Goal: Transaction & Acquisition: Obtain resource

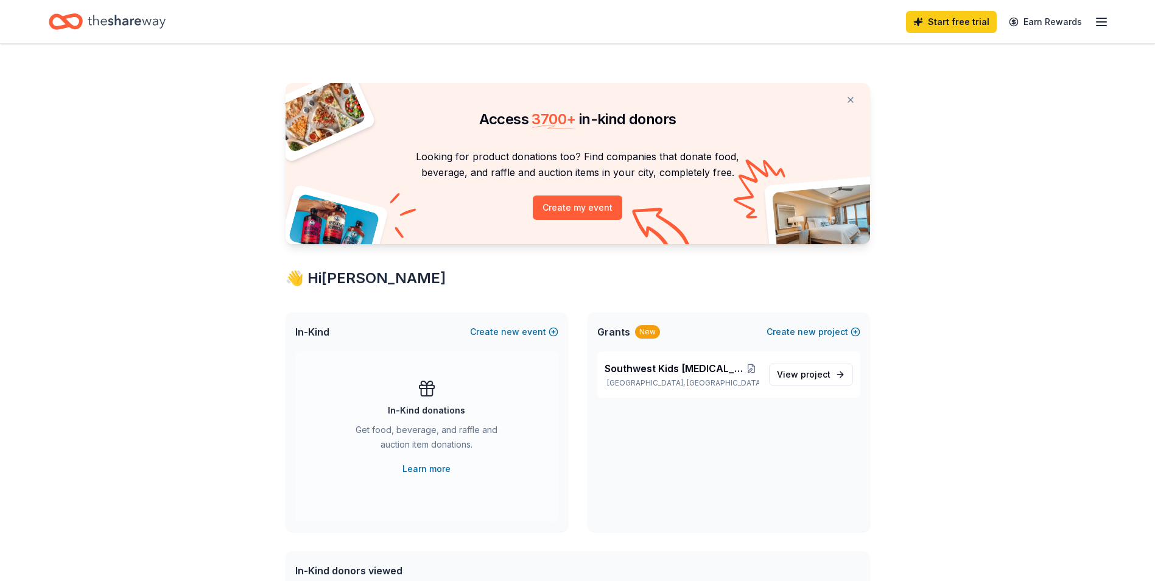
click at [1096, 17] on icon "button" at bounding box center [1101, 22] width 15 height 15
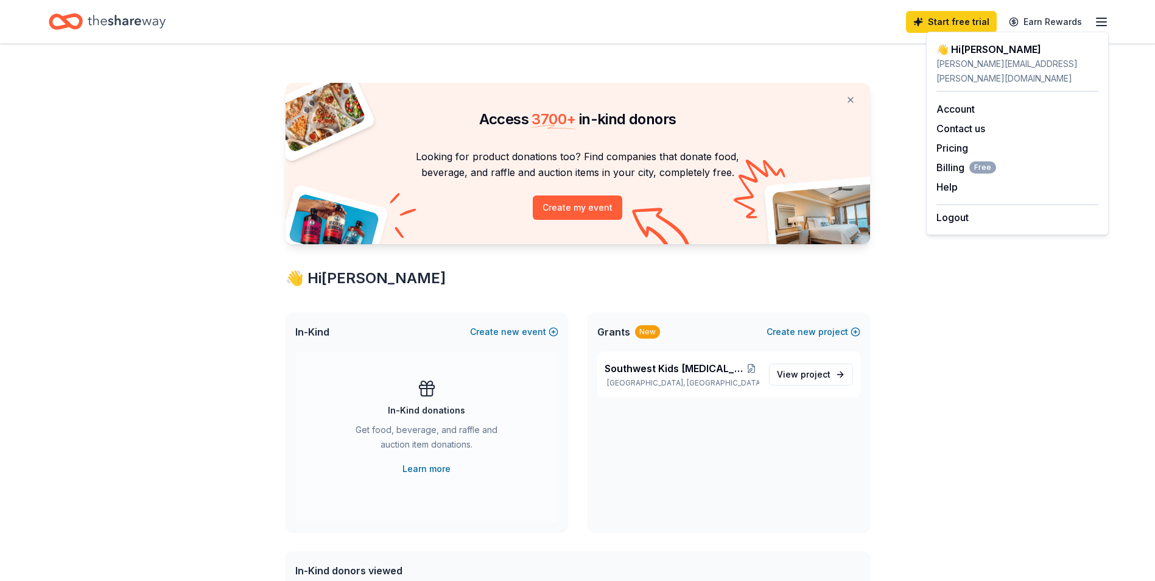
click at [451, 286] on div "👋 Hi Jenny" at bounding box center [578, 278] width 585 height 19
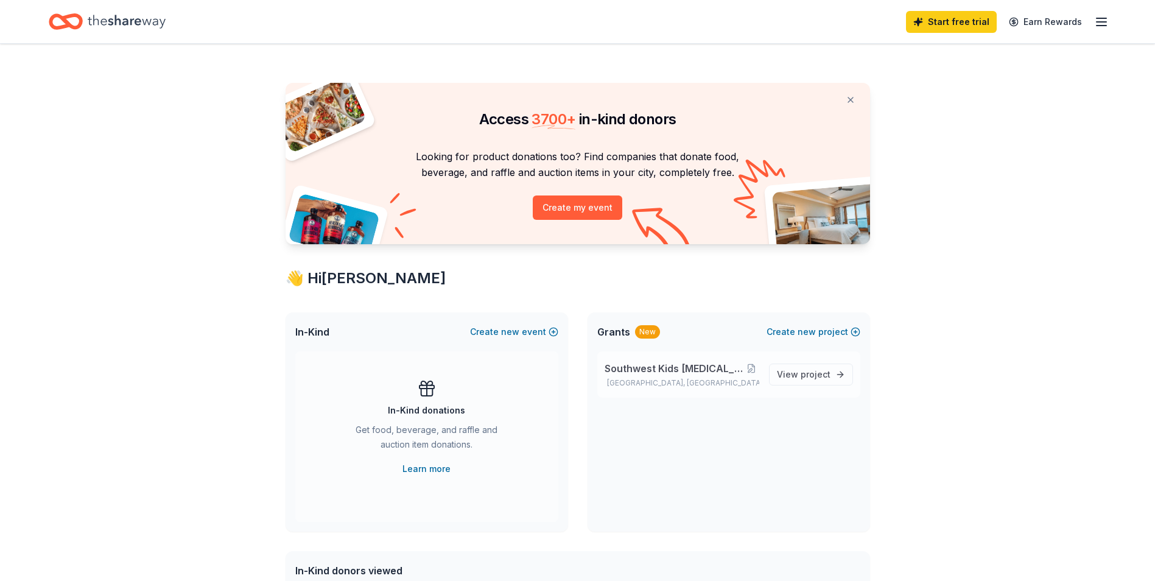
click at [653, 374] on span "Southwest Kids [MEDICAL_DATA] FOundation" at bounding box center [674, 368] width 139 height 15
click at [799, 376] on span "View project" at bounding box center [804, 374] width 54 height 15
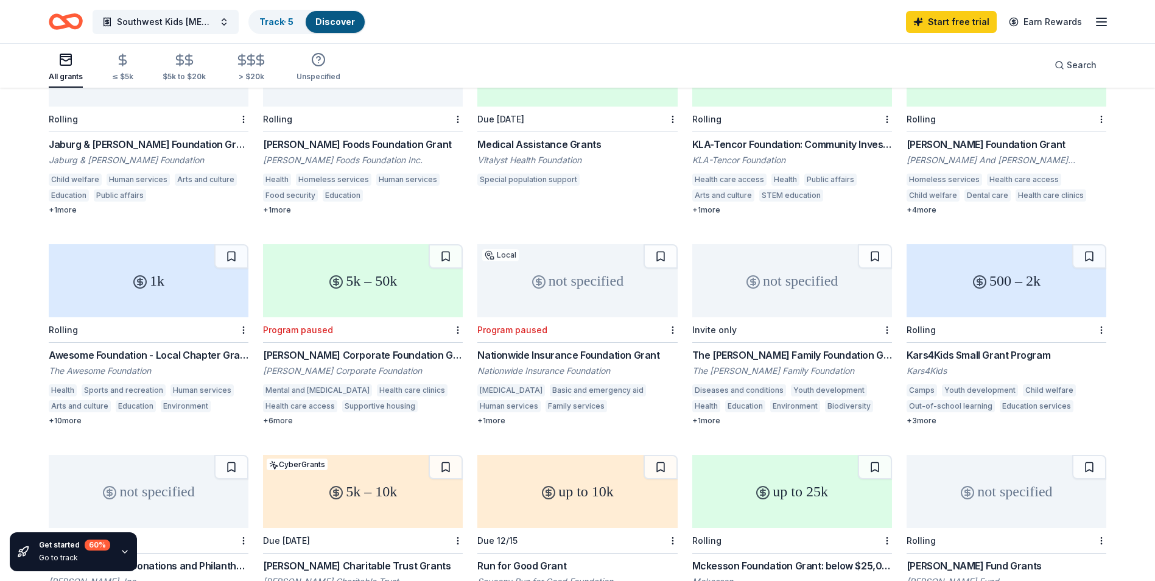
scroll to position [365, 0]
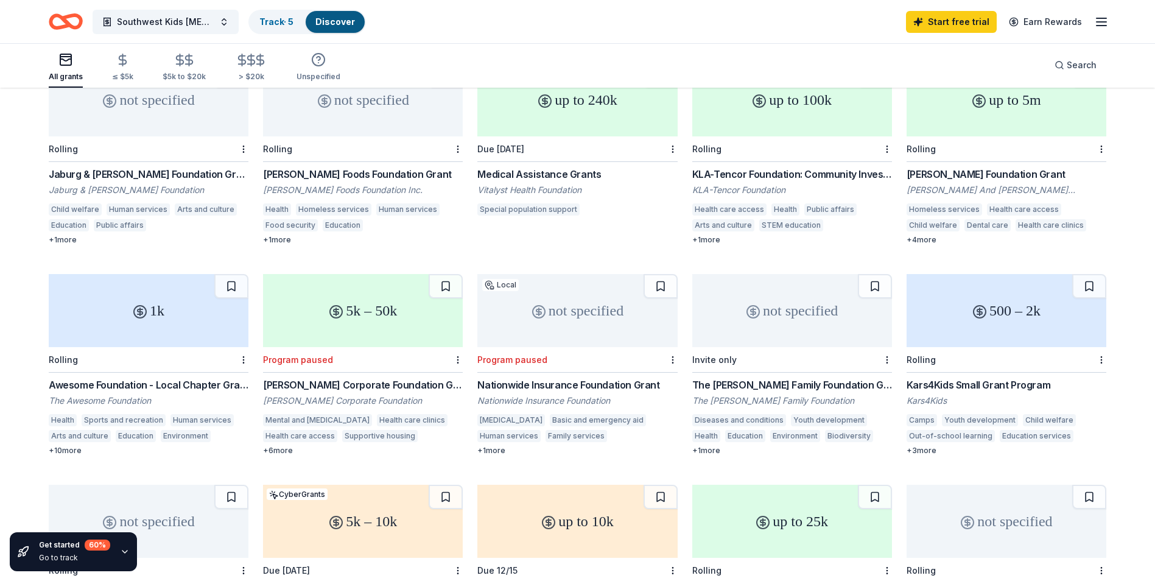
click at [966, 378] on div "Kars4Kids Small Grant Program" at bounding box center [1007, 385] width 200 height 15
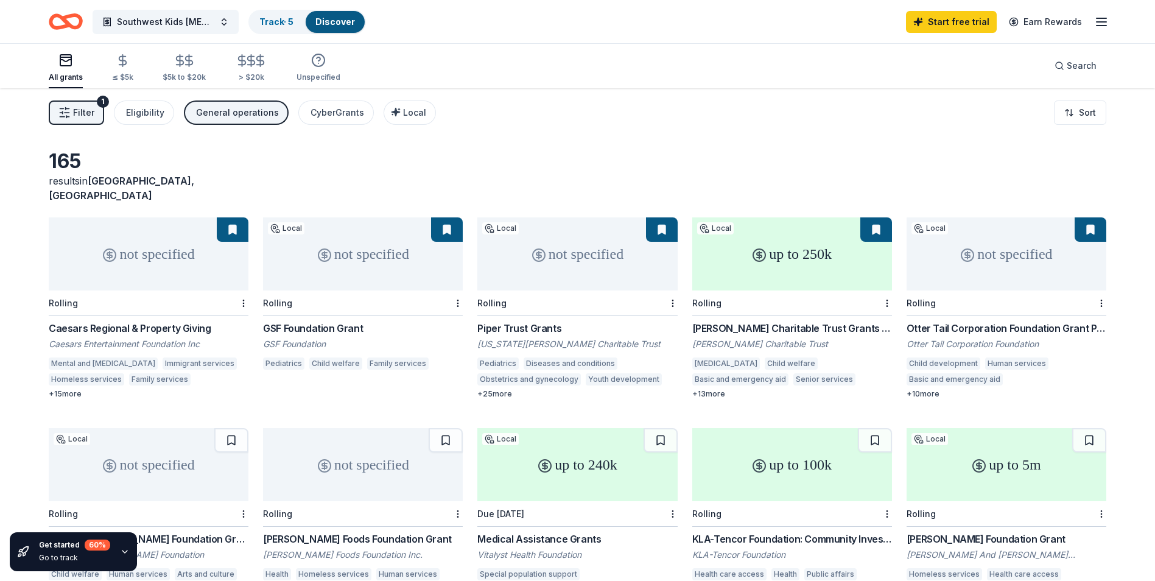
scroll to position [0, 0]
click at [324, 229] on div "not specified" at bounding box center [363, 254] width 200 height 73
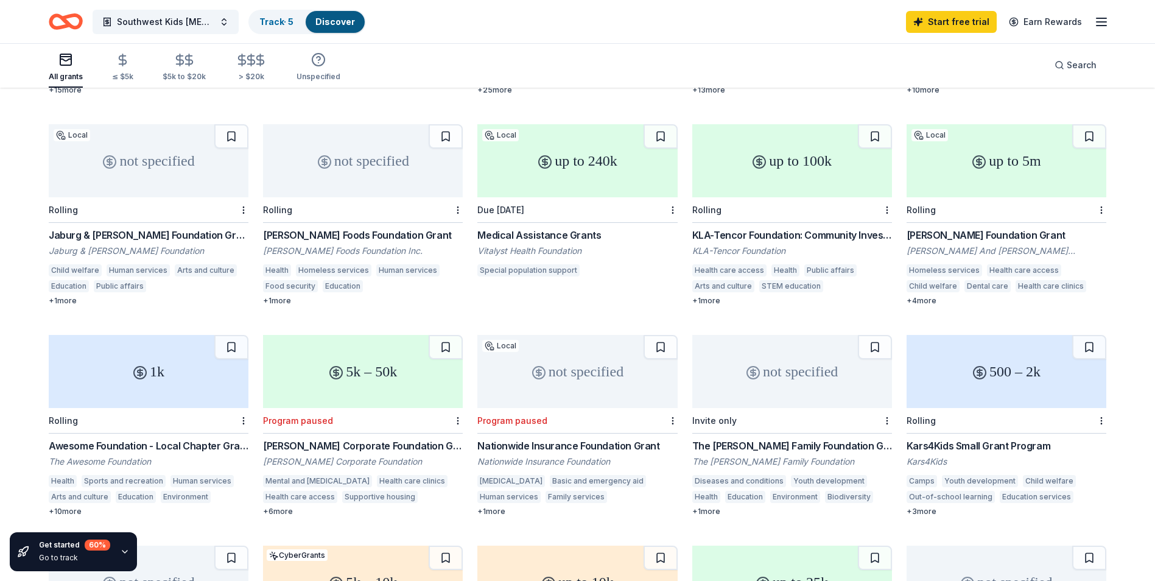
scroll to position [365, 0]
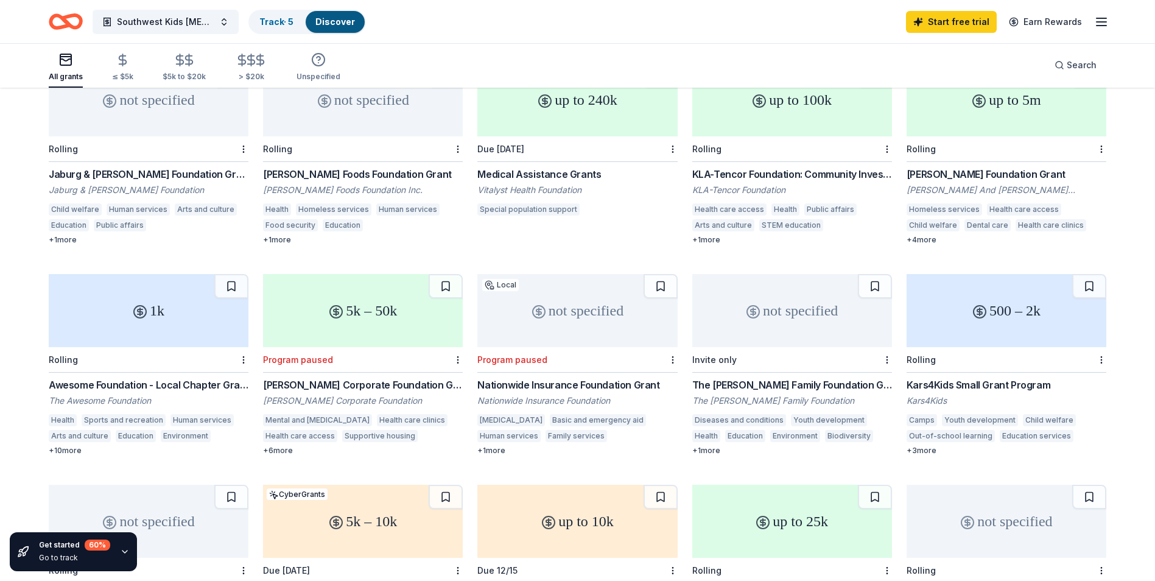
click at [800, 310] on div "not specified" at bounding box center [792, 310] width 200 height 73
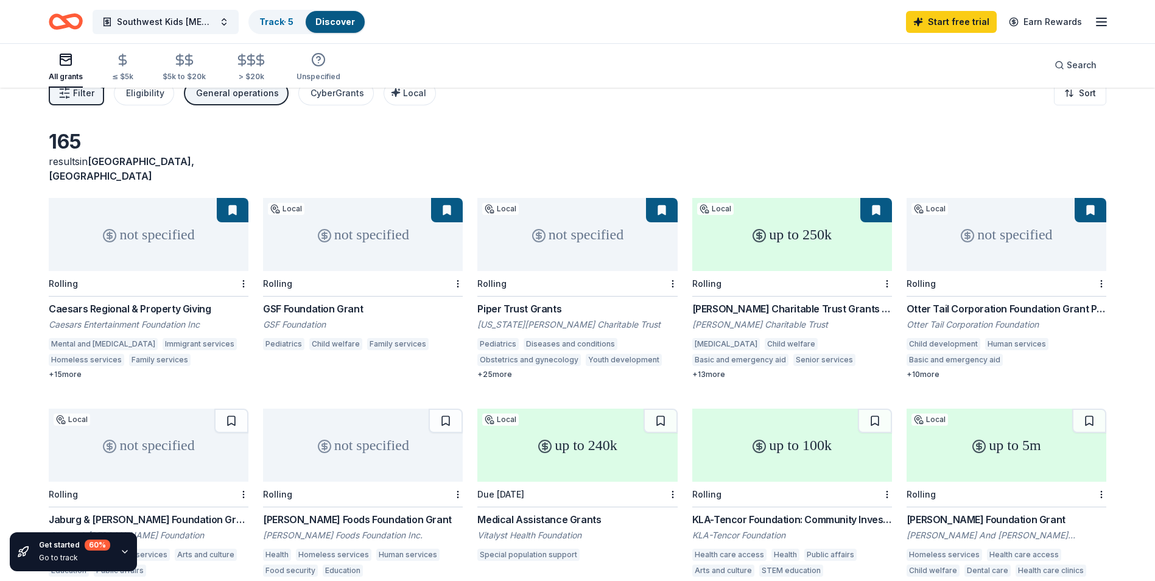
scroll to position [0, 0]
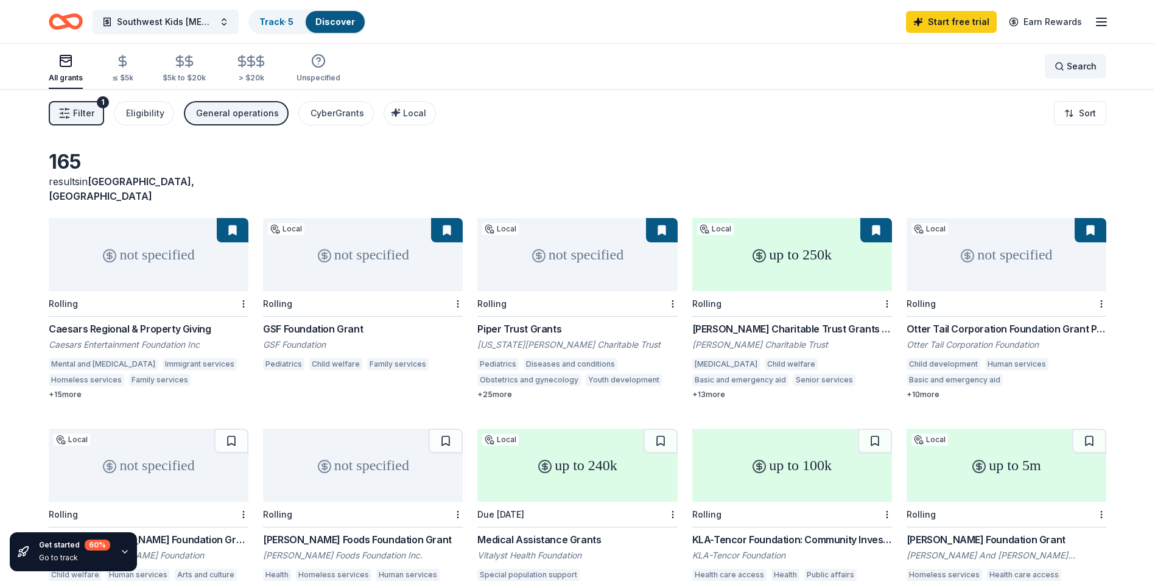
click at [1073, 66] on span "Search" at bounding box center [1082, 66] width 30 height 15
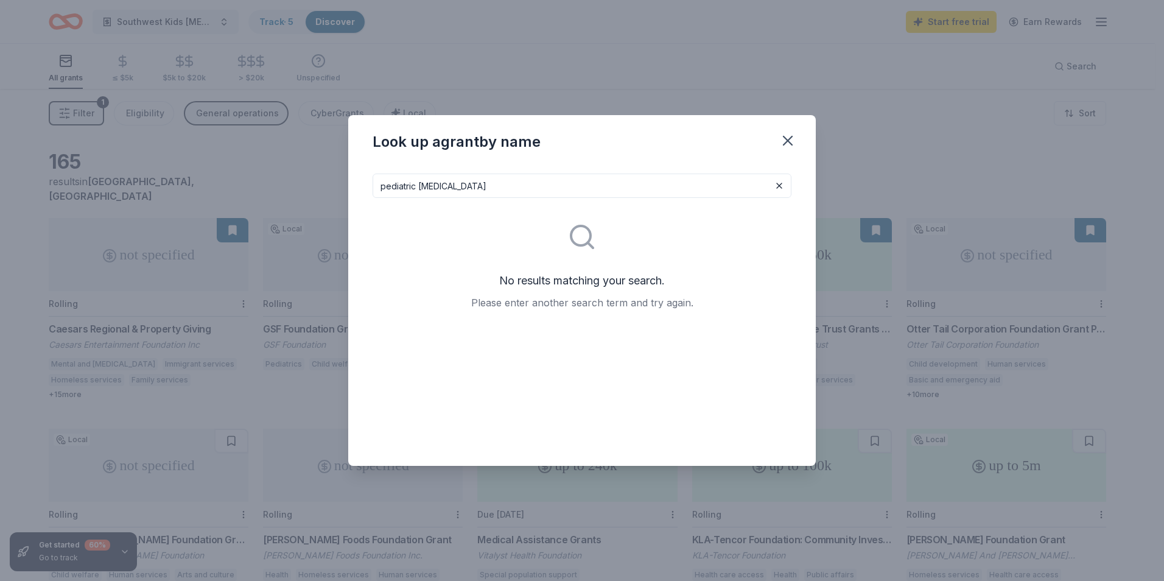
drag, startPoint x: 696, startPoint y: 183, endPoint x: 130, endPoint y: 179, distance: 565.7
click at [130, 179] on div "Look up a grant by name pediatric cancer No results matching your search. Pleas…" at bounding box center [582, 290] width 1164 height 581
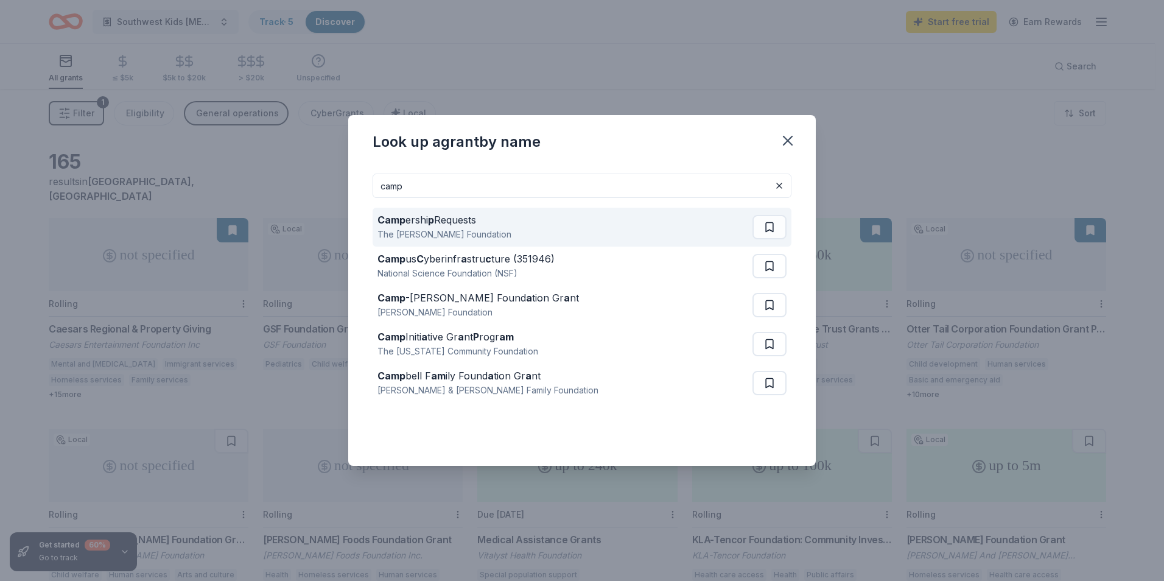
click at [599, 220] on div "Camp ershi p Requests The Champlin Foundation" at bounding box center [565, 227] width 375 height 39
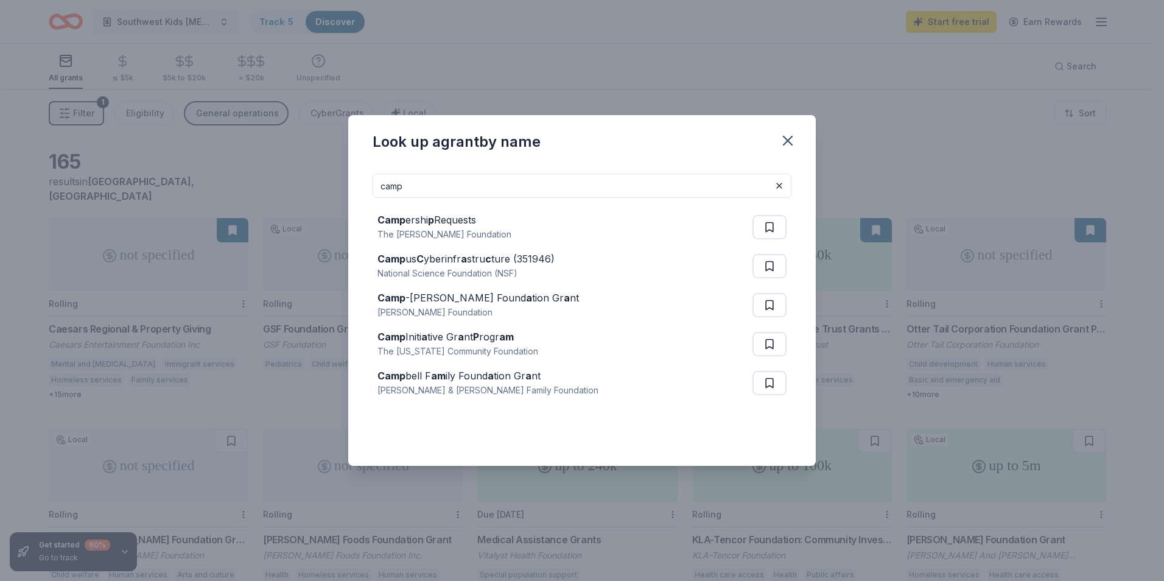
drag, startPoint x: 507, startPoint y: 188, endPoint x: 0, endPoint y: 167, distance: 507.7
click at [0, 167] on html "Southwest Kids Cancer FOundation Track · 5 Discover Start free trial Earn Rewar…" at bounding box center [582, 290] width 1164 height 581
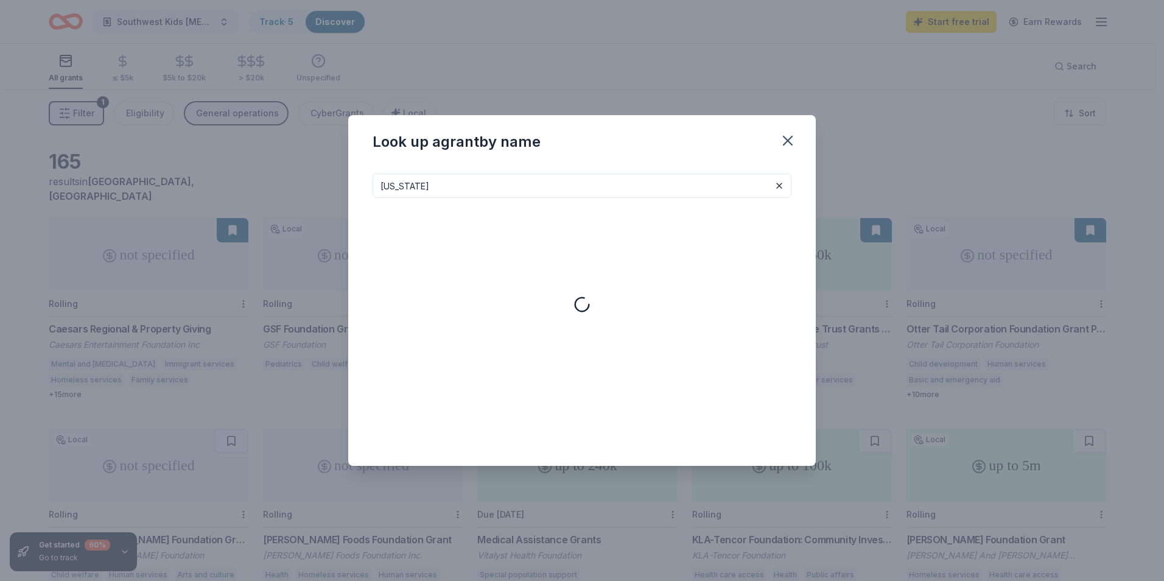
type input "arizona"
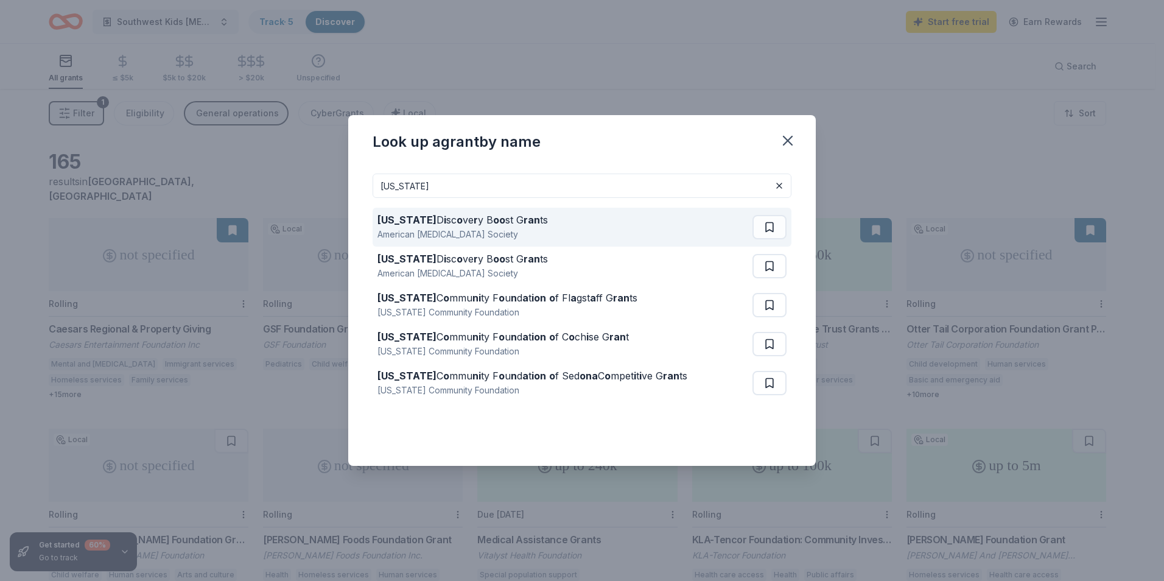
click at [403, 234] on div "American Cancer Society" at bounding box center [463, 234] width 171 height 15
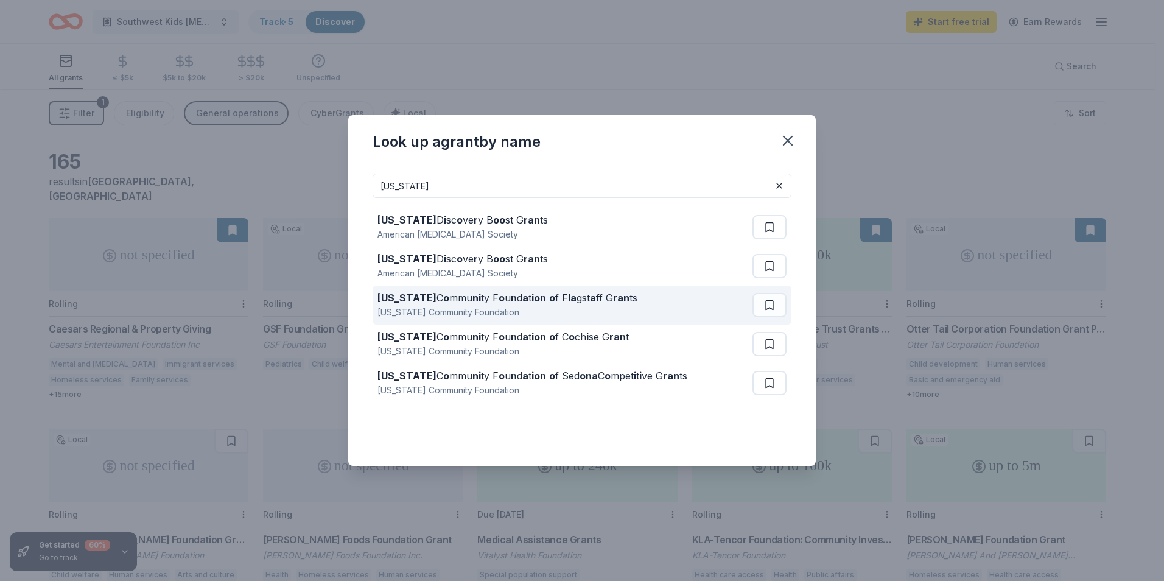
click at [532, 303] on strong "ion" at bounding box center [539, 298] width 15 height 12
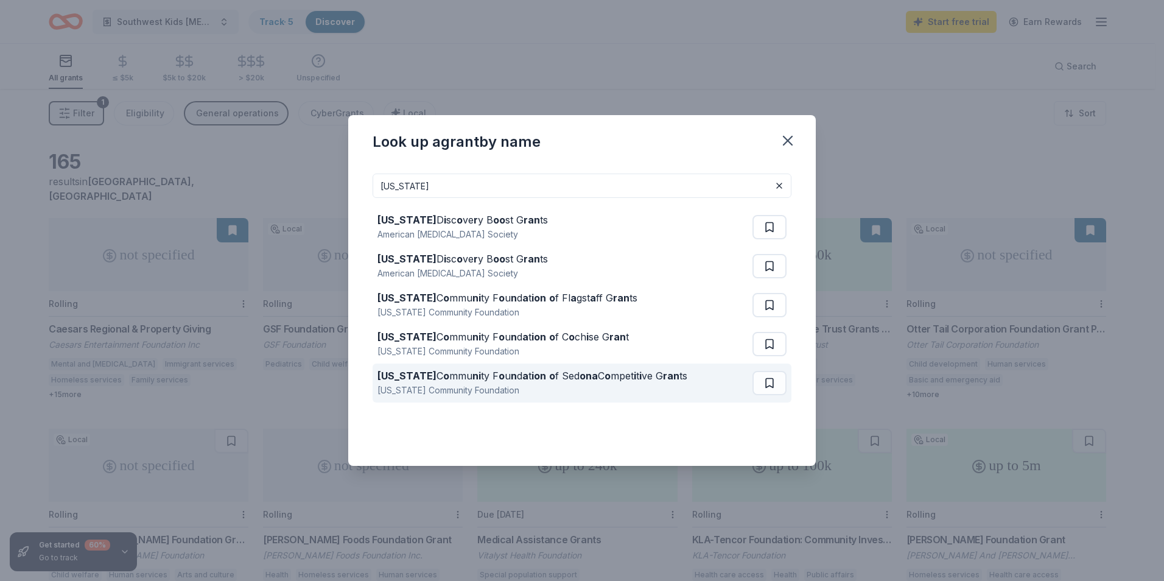
click at [532, 379] on strong "ion" at bounding box center [539, 376] width 15 height 12
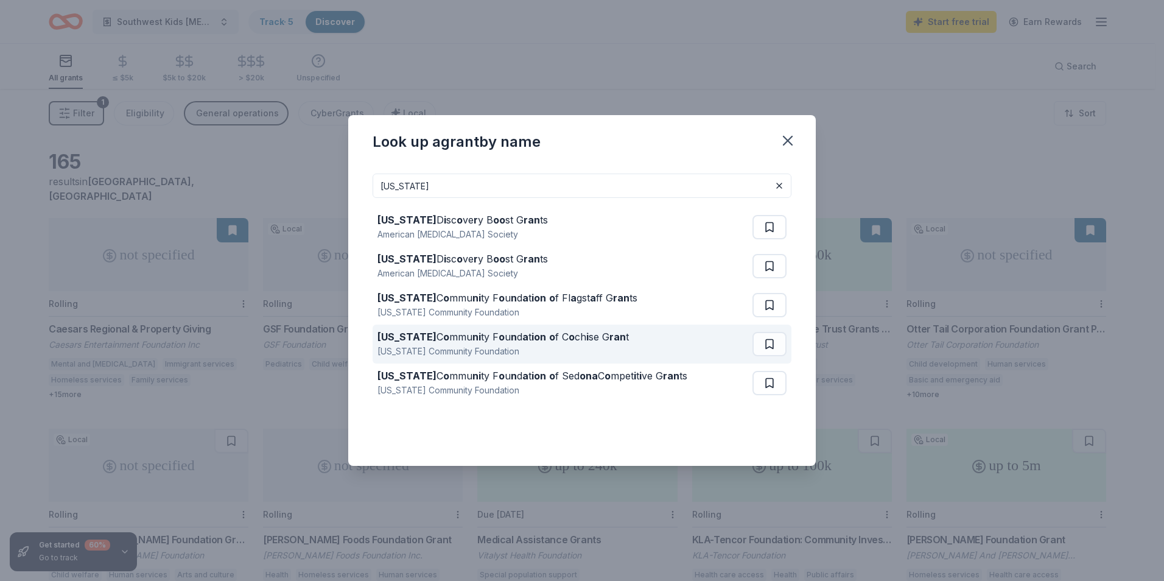
click at [490, 336] on div "Arizona C o mmu ni ty F o u n d a t ion o f C o ch i se G ran t" at bounding box center [503, 336] width 251 height 15
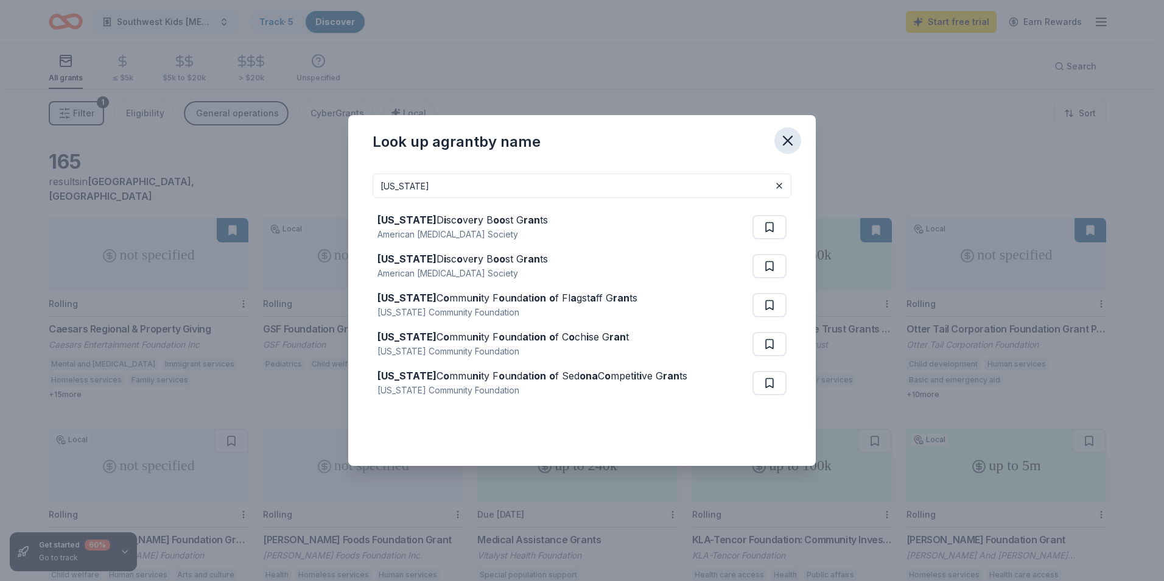
click at [791, 136] on icon "button" at bounding box center [787, 140] width 17 height 17
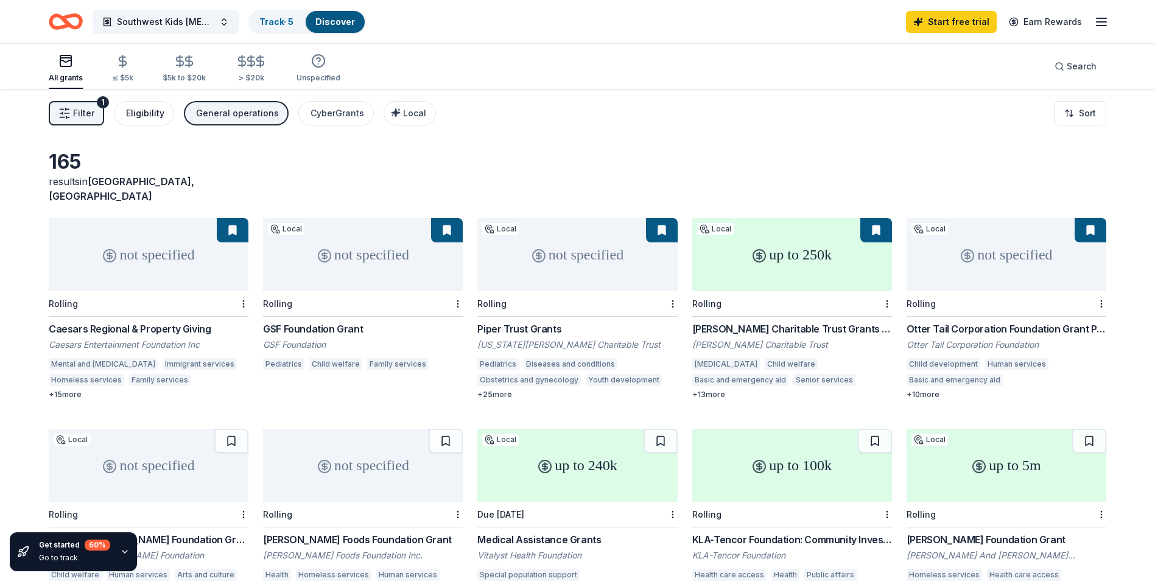
click at [152, 105] on button "Eligibility" at bounding box center [144, 113] width 60 height 24
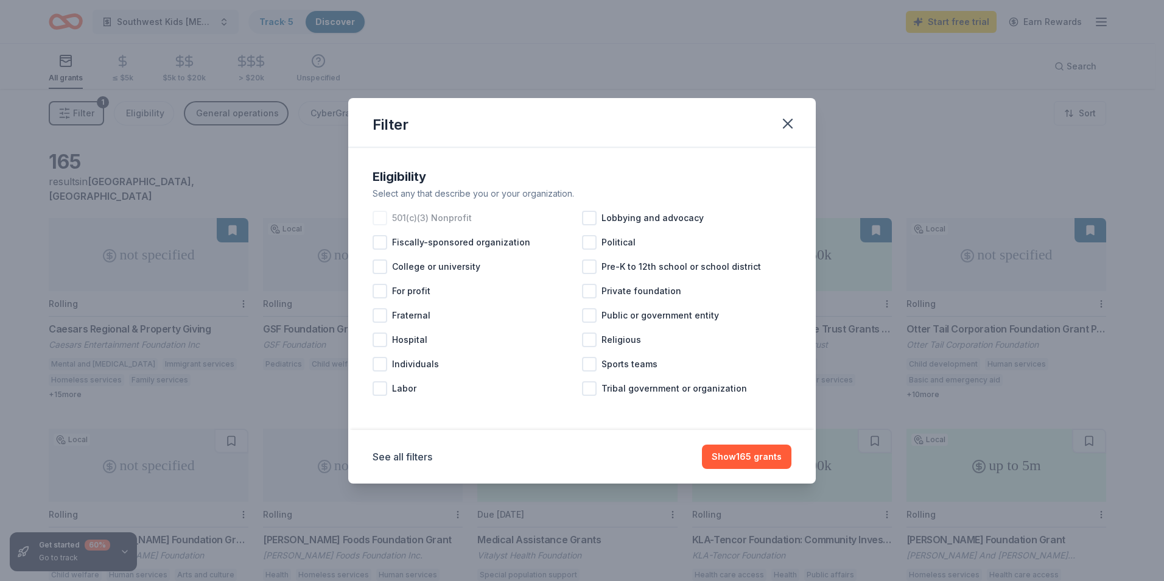
click at [381, 220] on div at bounding box center [380, 218] width 15 height 15
click at [758, 466] on button "Show 151 grants" at bounding box center [748, 457] width 87 height 24
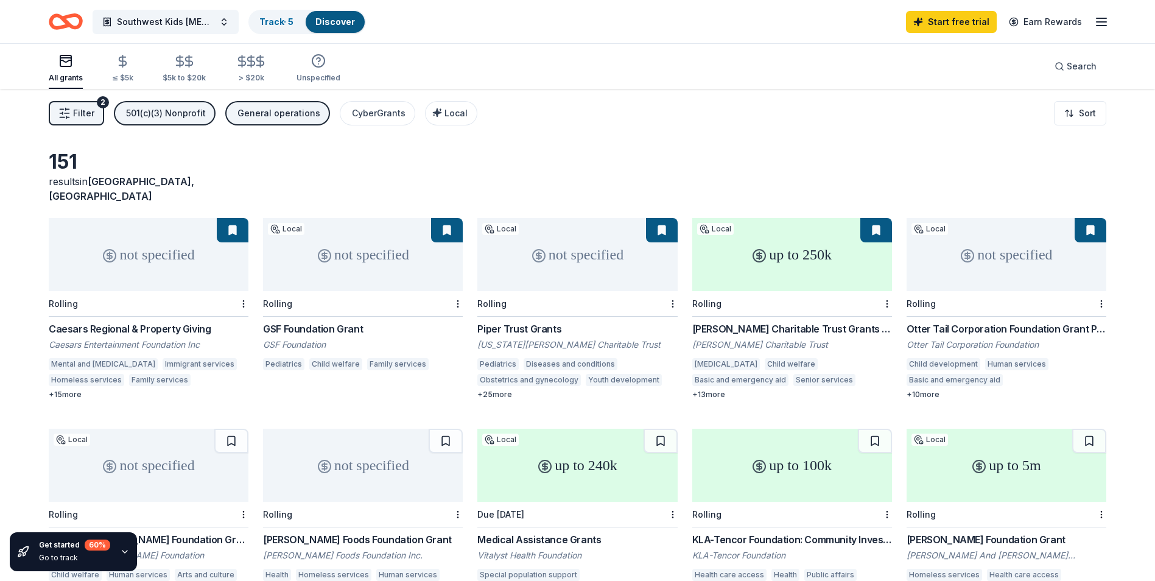
click at [281, 116] on div "General operations" at bounding box center [278, 113] width 83 height 15
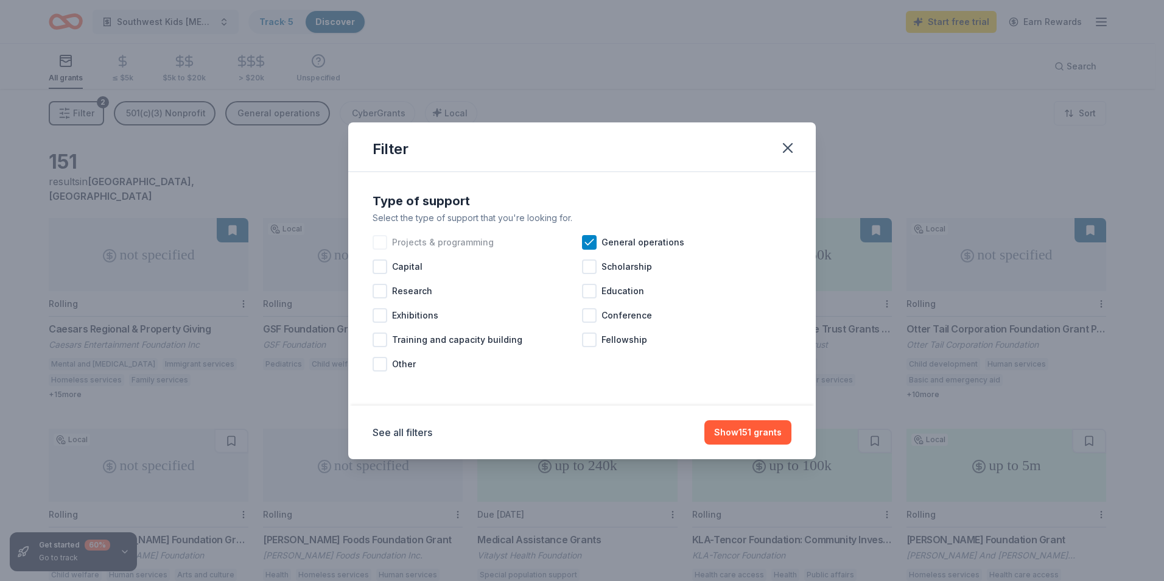
click at [385, 239] on div at bounding box center [380, 242] width 15 height 15
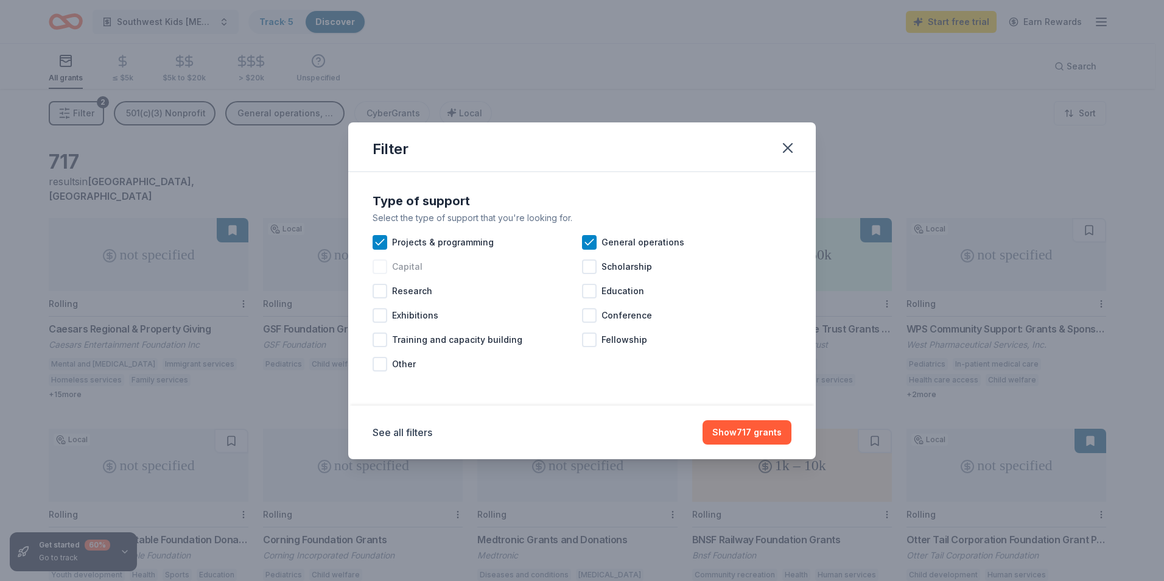
click at [384, 269] on div at bounding box center [380, 266] width 15 height 15
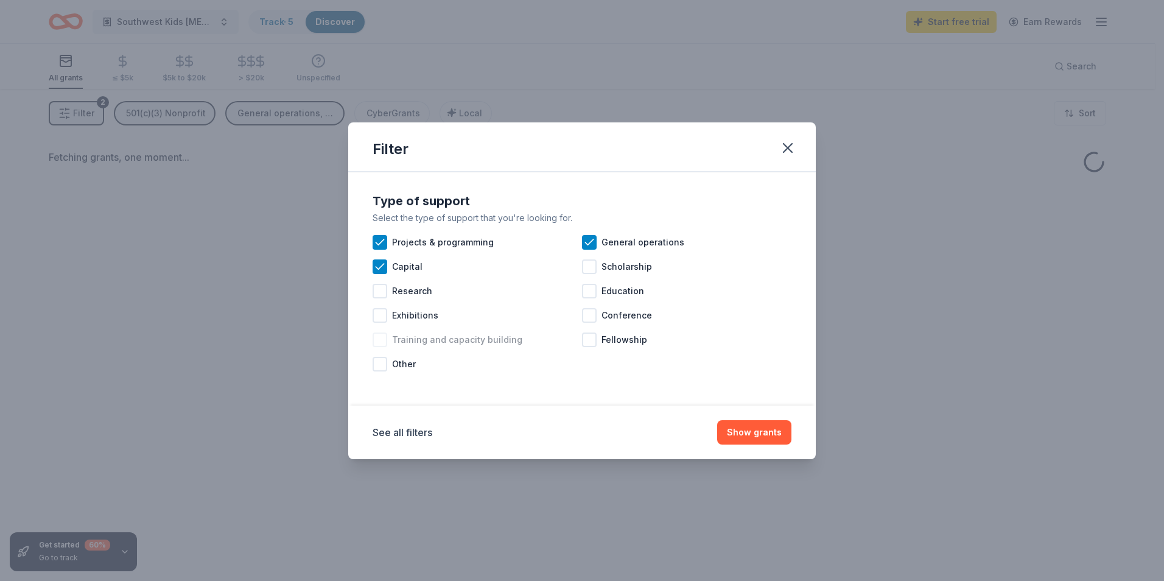
click at [384, 343] on div at bounding box center [380, 339] width 15 height 15
click at [781, 427] on button "Show grants" at bounding box center [754, 432] width 74 height 24
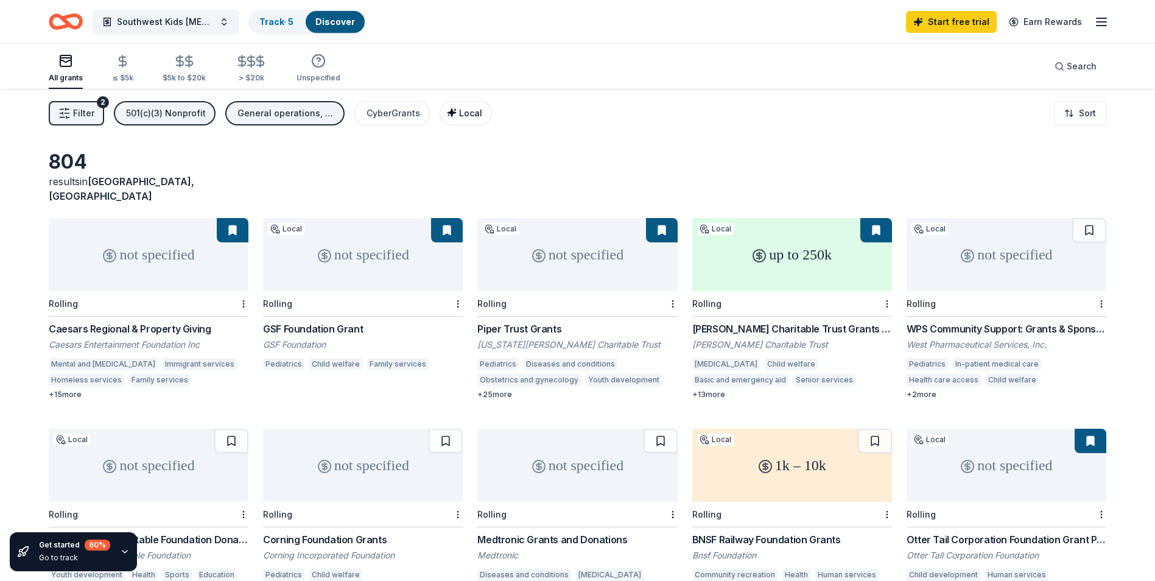
click at [460, 116] on span "Local" at bounding box center [470, 113] width 23 height 10
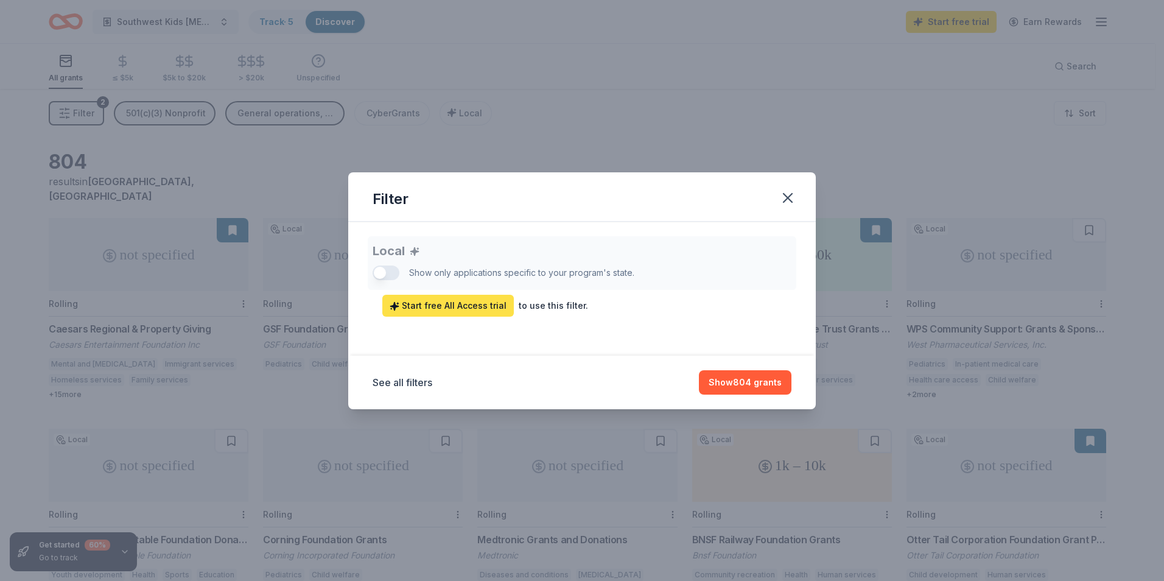
click at [485, 303] on span "Start free All Access trial" at bounding box center [448, 305] width 117 height 15
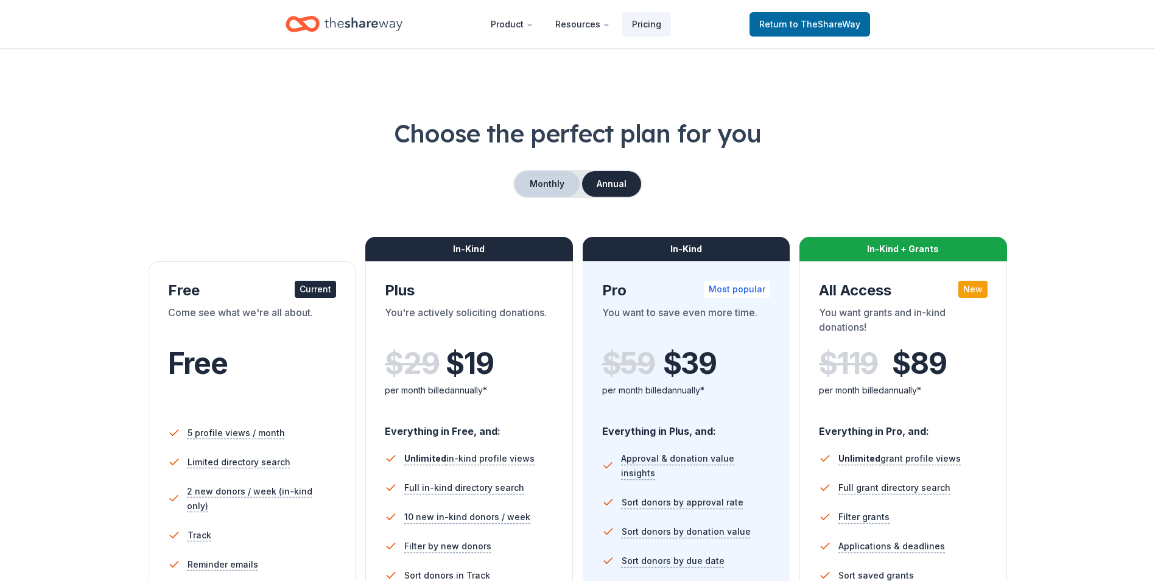
click at [551, 183] on button "Monthly" at bounding box center [547, 184] width 65 height 26
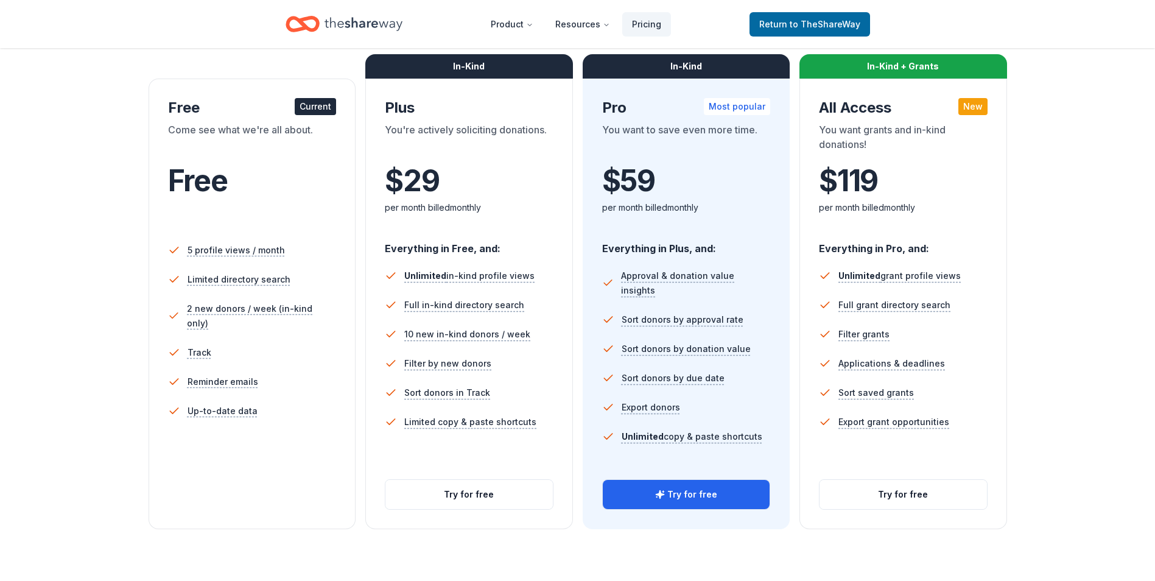
scroll to position [244, 0]
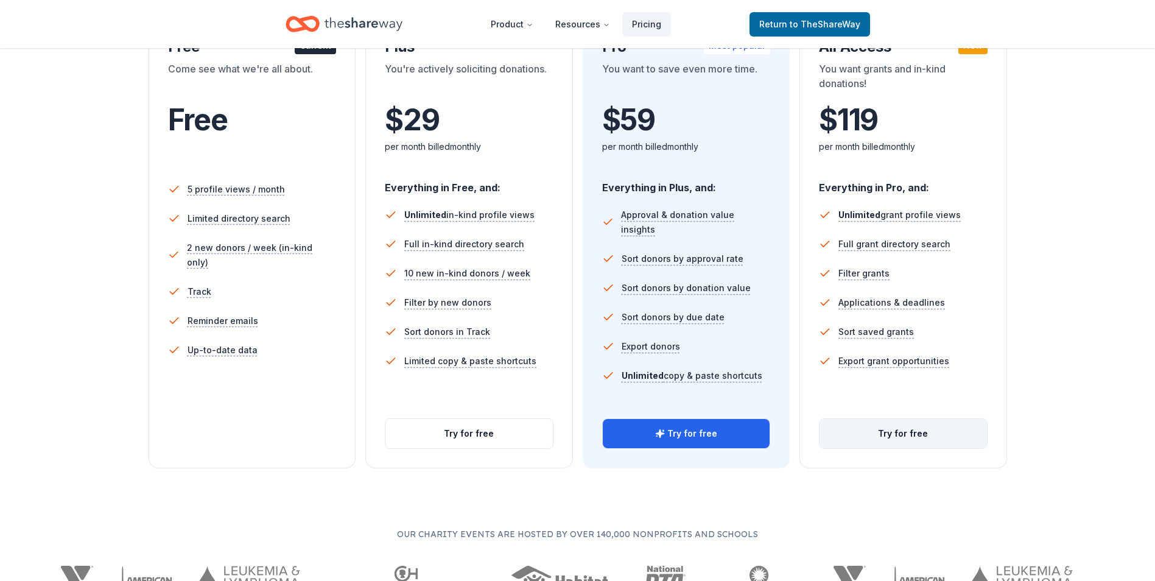
click at [915, 427] on button "Try for free" at bounding box center [903, 433] width 167 height 29
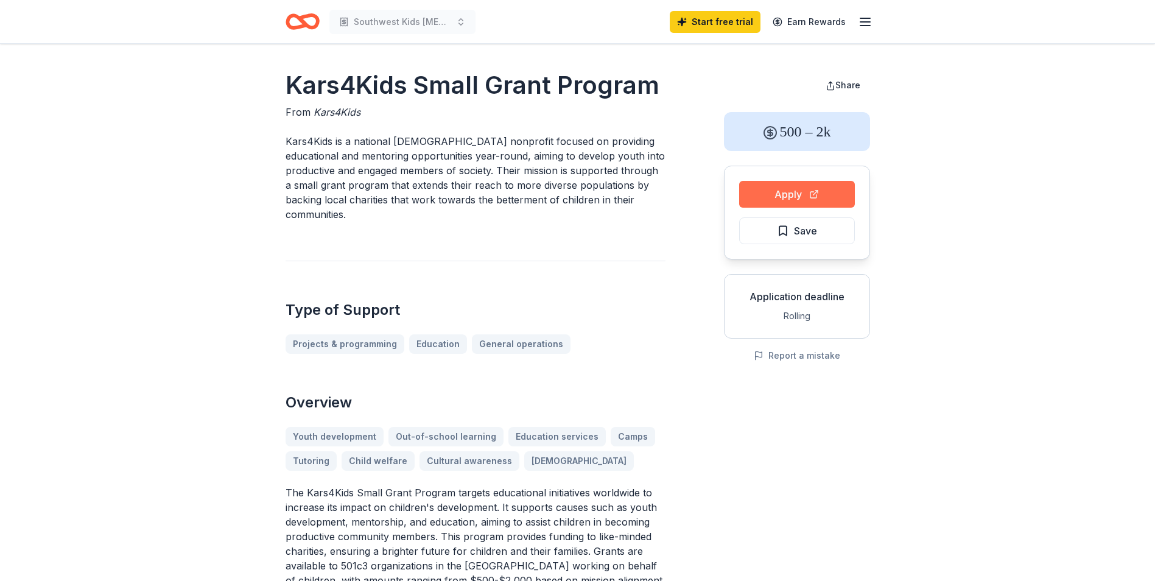
click at [817, 202] on button "Apply" at bounding box center [797, 194] width 116 height 27
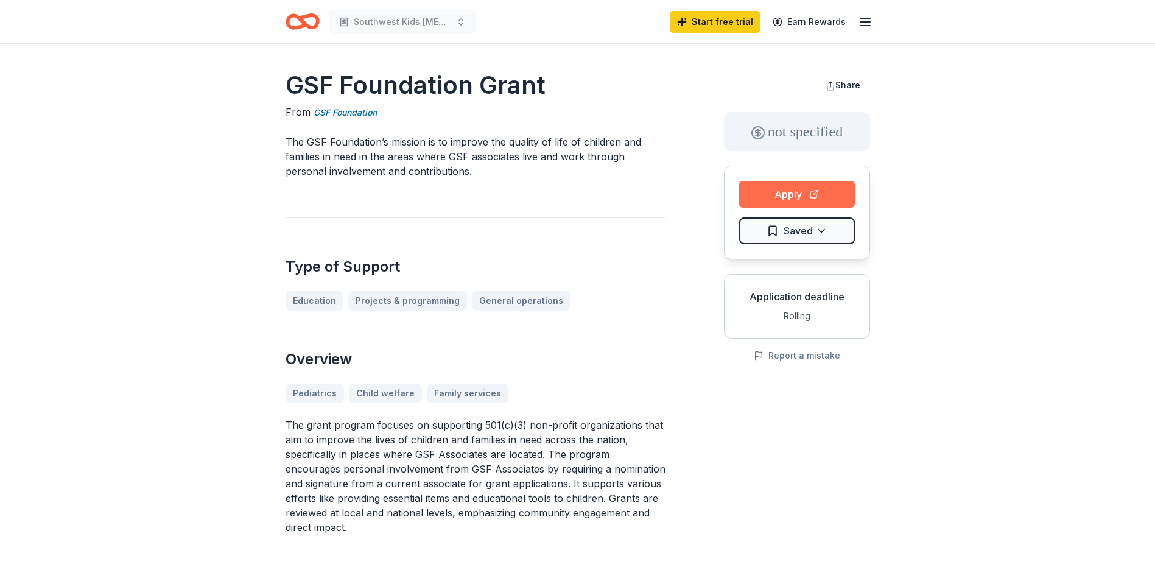
click at [818, 193] on button "Apply" at bounding box center [797, 194] width 116 height 27
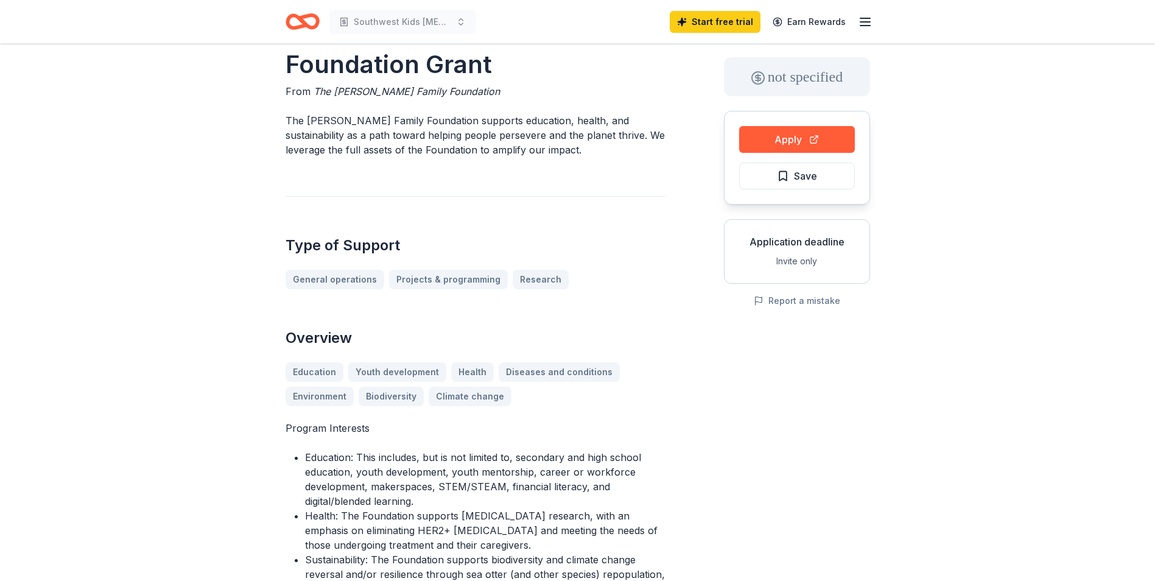
scroll to position [61, 0]
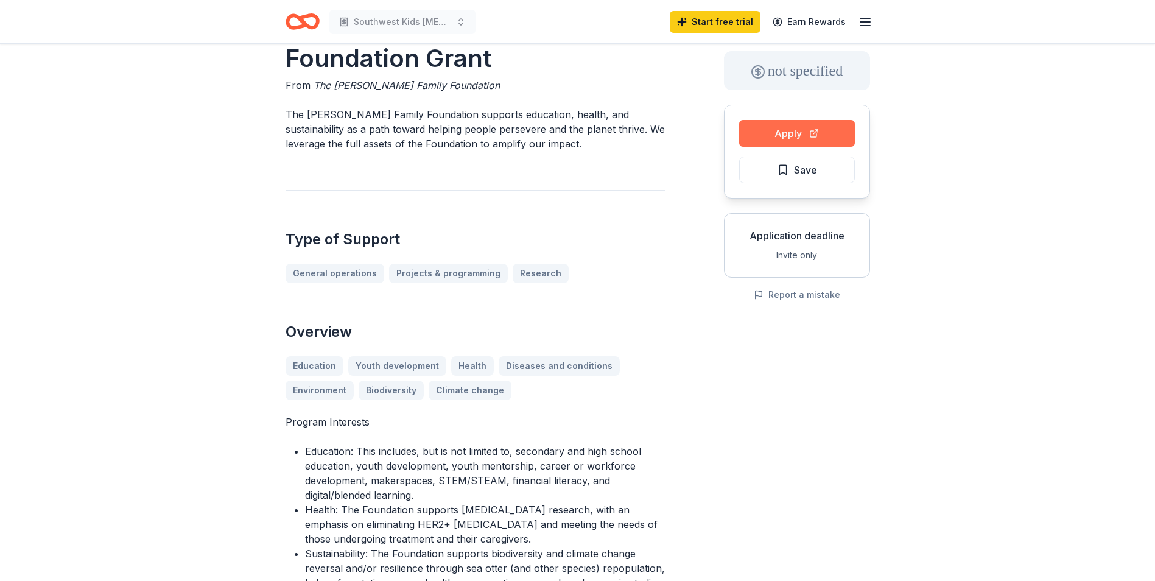
click at [809, 133] on button "Apply" at bounding box center [797, 133] width 116 height 27
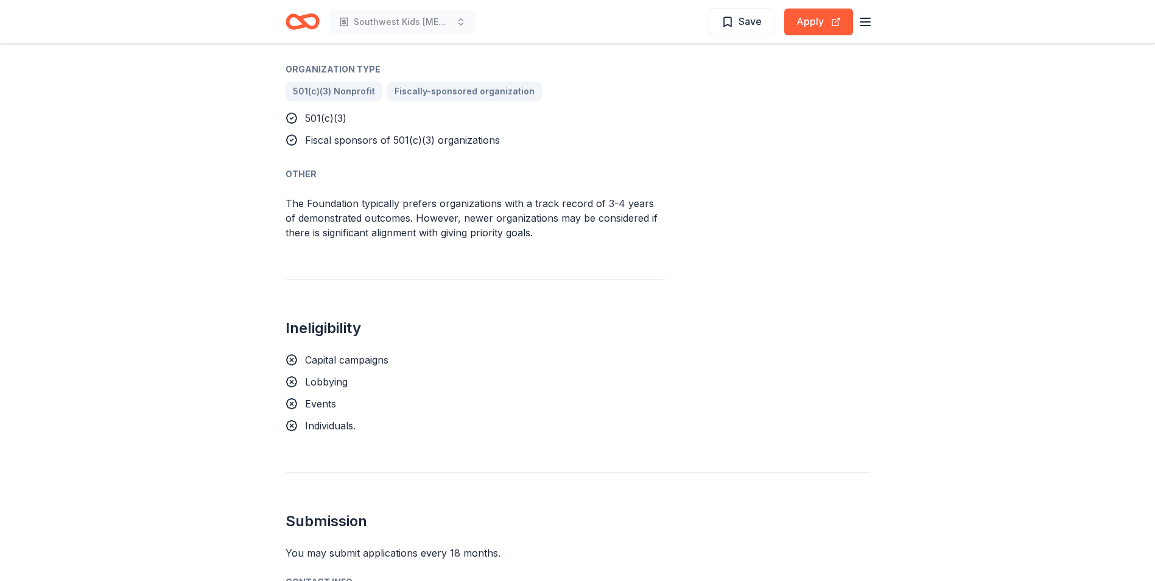
scroll to position [1035, 0]
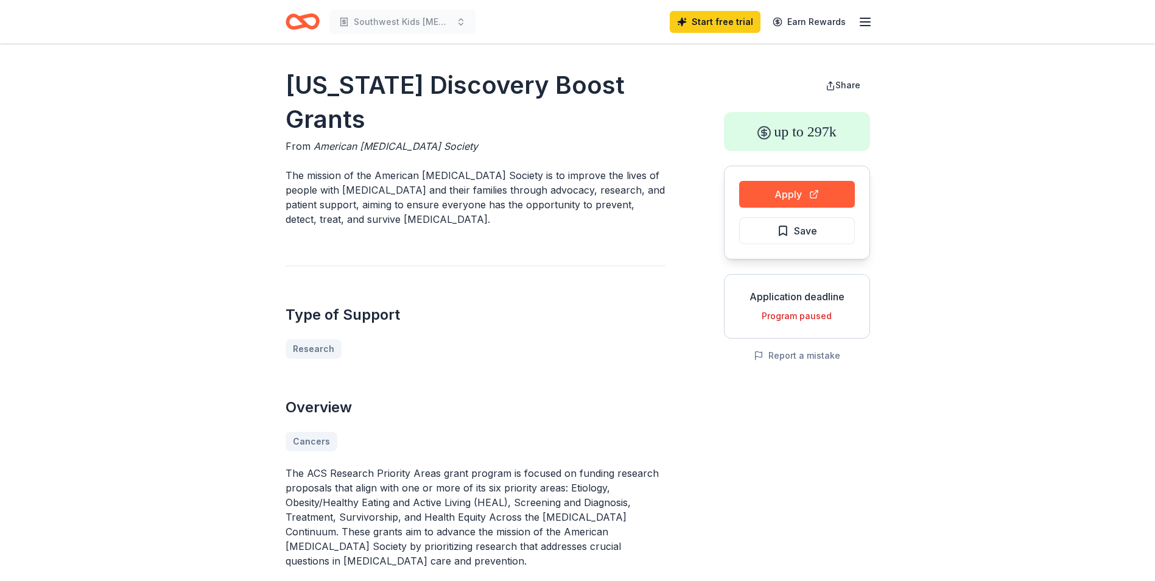
drag, startPoint x: 273, startPoint y: 93, endPoint x: 557, endPoint y: 421, distance: 433.5
click at [318, 266] on div "Type of Support Research" at bounding box center [476, 312] width 380 height 93
drag, startPoint x: 266, startPoint y: 91, endPoint x: 432, endPoint y: 209, distance: 203.4
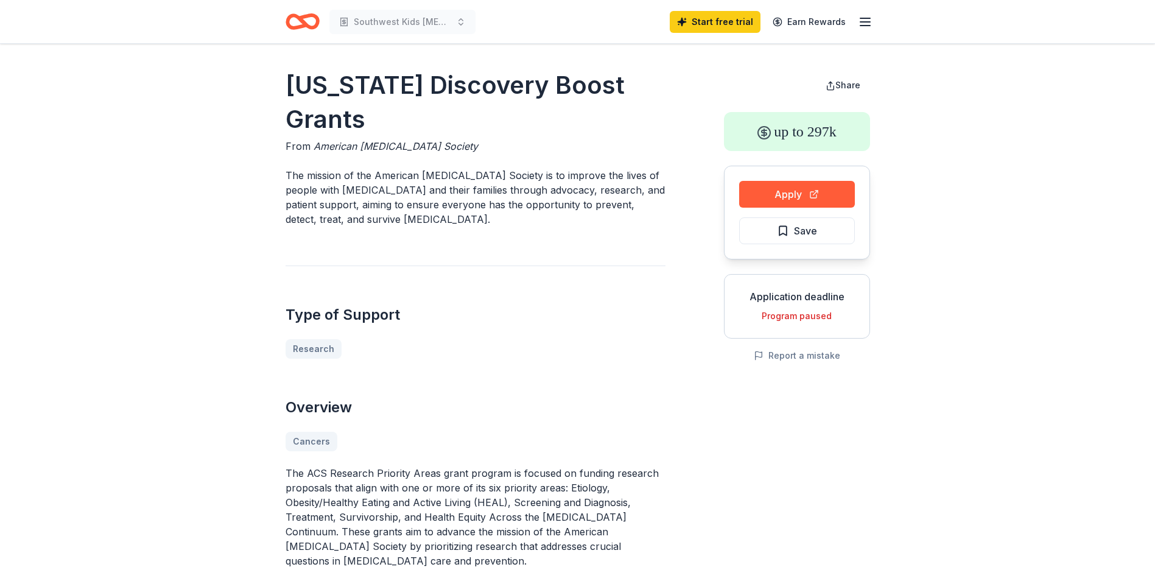
drag, startPoint x: 280, startPoint y: 140, endPoint x: 415, endPoint y: 228, distance: 161.1
drag, startPoint x: 298, startPoint y: 82, endPoint x: 328, endPoint y: 96, distance: 32.7
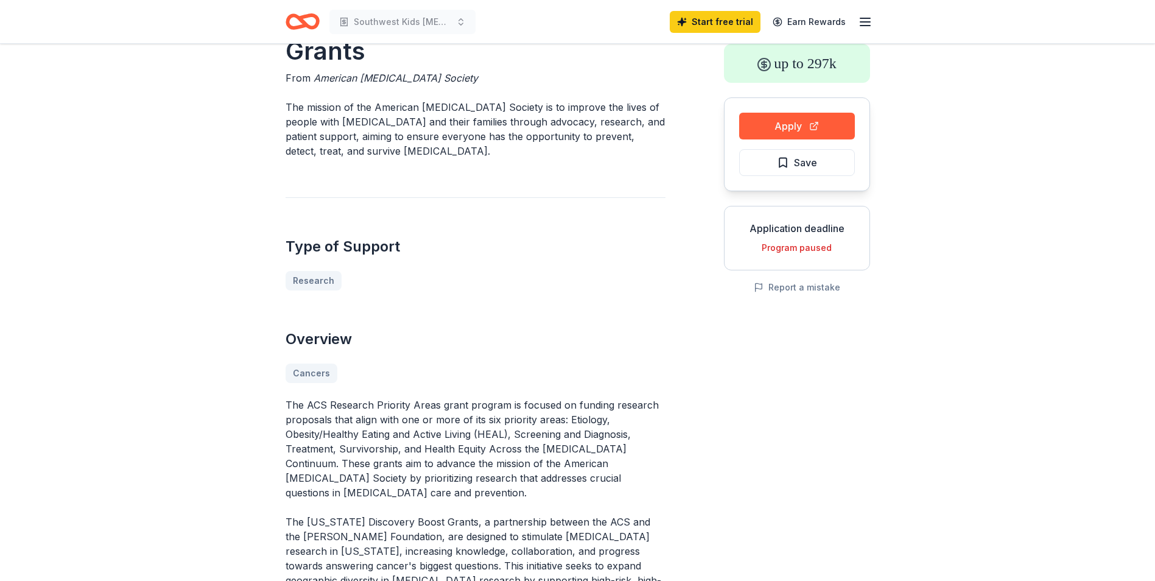
scroll to position [61, 0]
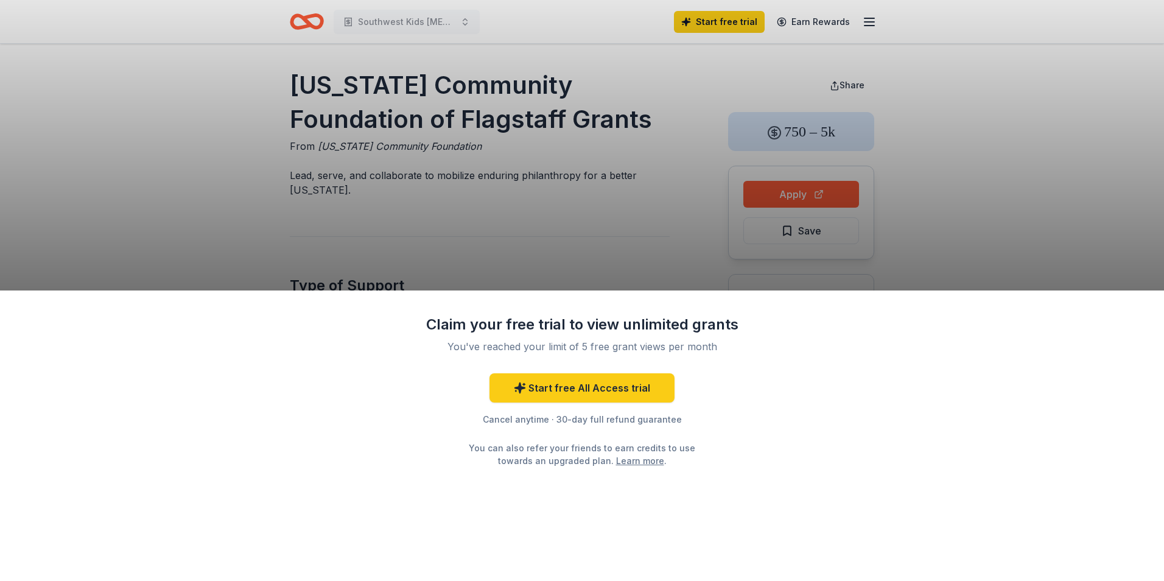
click at [526, 227] on div "Claim your free trial to view unlimited grants You've reached your limit of 5 f…" at bounding box center [582, 290] width 1164 height 581
click at [248, 144] on div "Claim your free trial to view unlimited grants You've reached your limit of 5 f…" at bounding box center [582, 290] width 1164 height 581
